Goal: Task Accomplishment & Management: Manage account settings

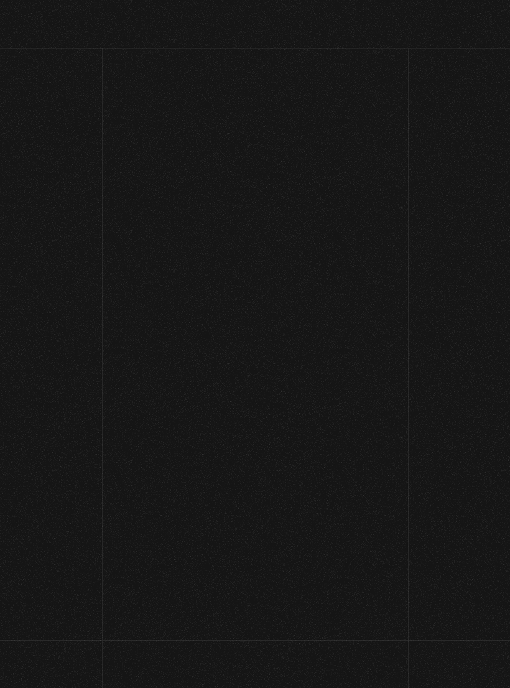
scroll to position [131, 0]
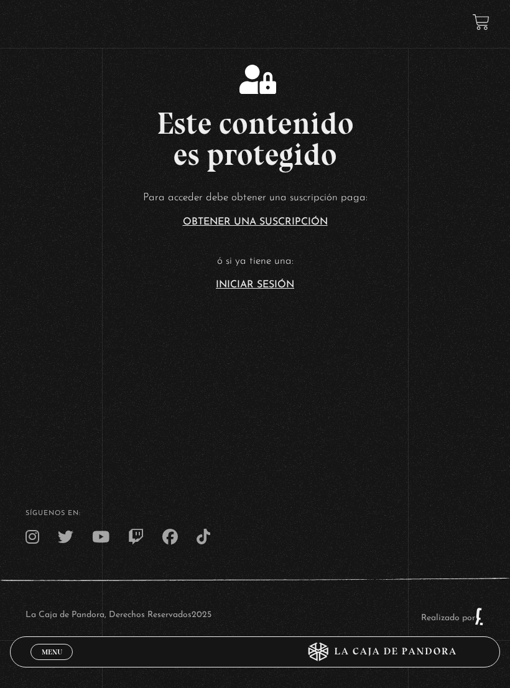
click at [276, 280] on link "Iniciar Sesión" at bounding box center [255, 285] width 78 height 10
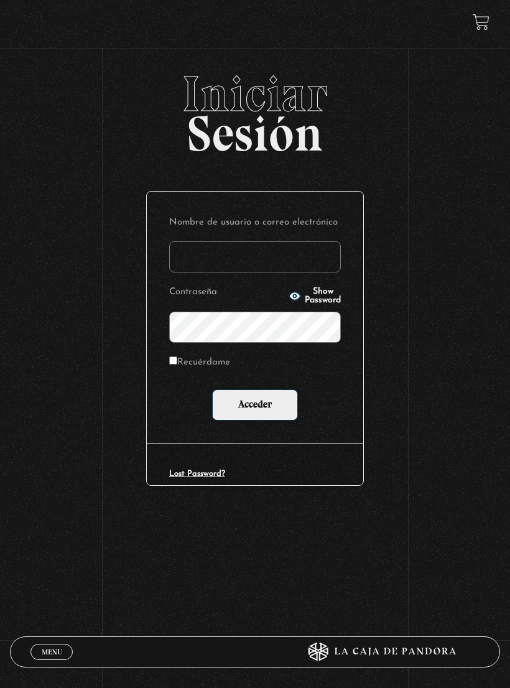
type input "[PERSON_NAME][EMAIL_ADDRESS][DOMAIN_NAME]"
click at [255, 405] on input "Acceder" at bounding box center [255, 404] width 86 height 31
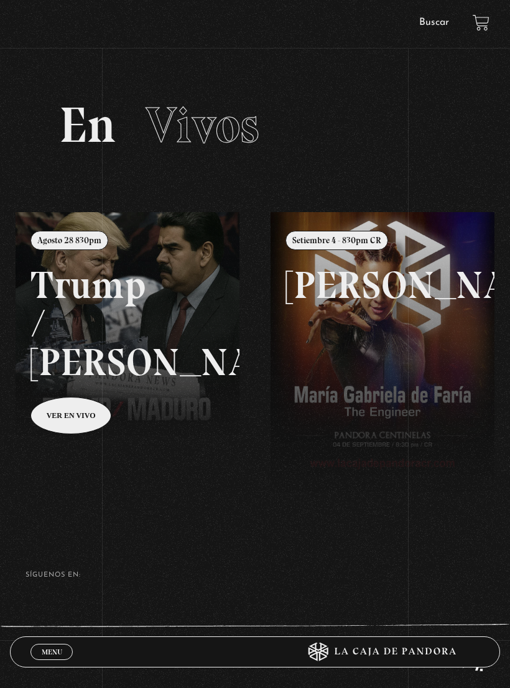
click at [332, 603] on footer "SÍguenos en: La Caja de Pandora, Derechos Reservados 2025 Realizado por" at bounding box center [255, 631] width 510 height 206
click at [156, 381] on link at bounding box center [271, 556] width 510 height 688
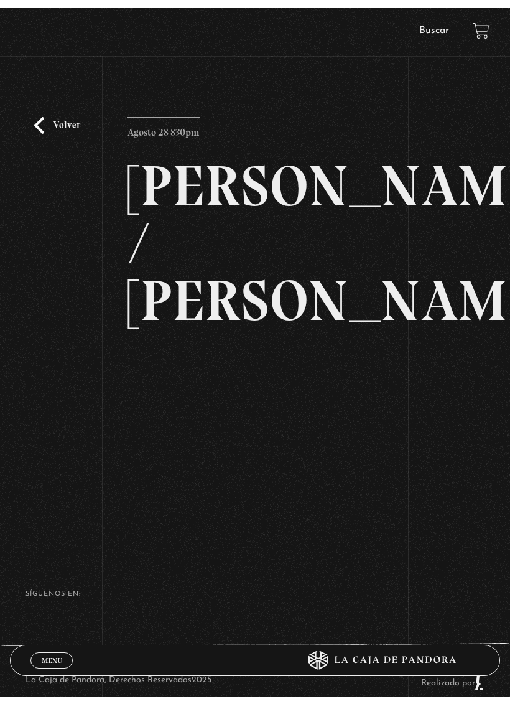
scroll to position [15, 0]
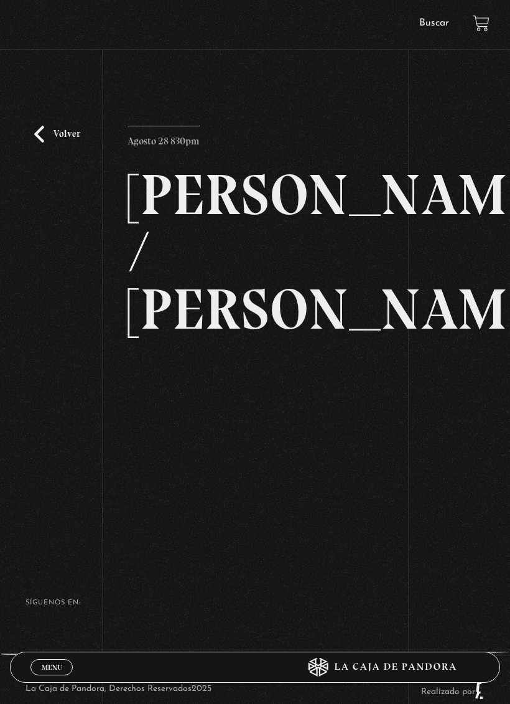
click at [39, 687] on html "ingresar al sitio Ver Video Más Información Solicitar Por favor coloque su disp…" at bounding box center [255, 373] width 510 height 776
